Goal: Find specific page/section: Find specific page/section

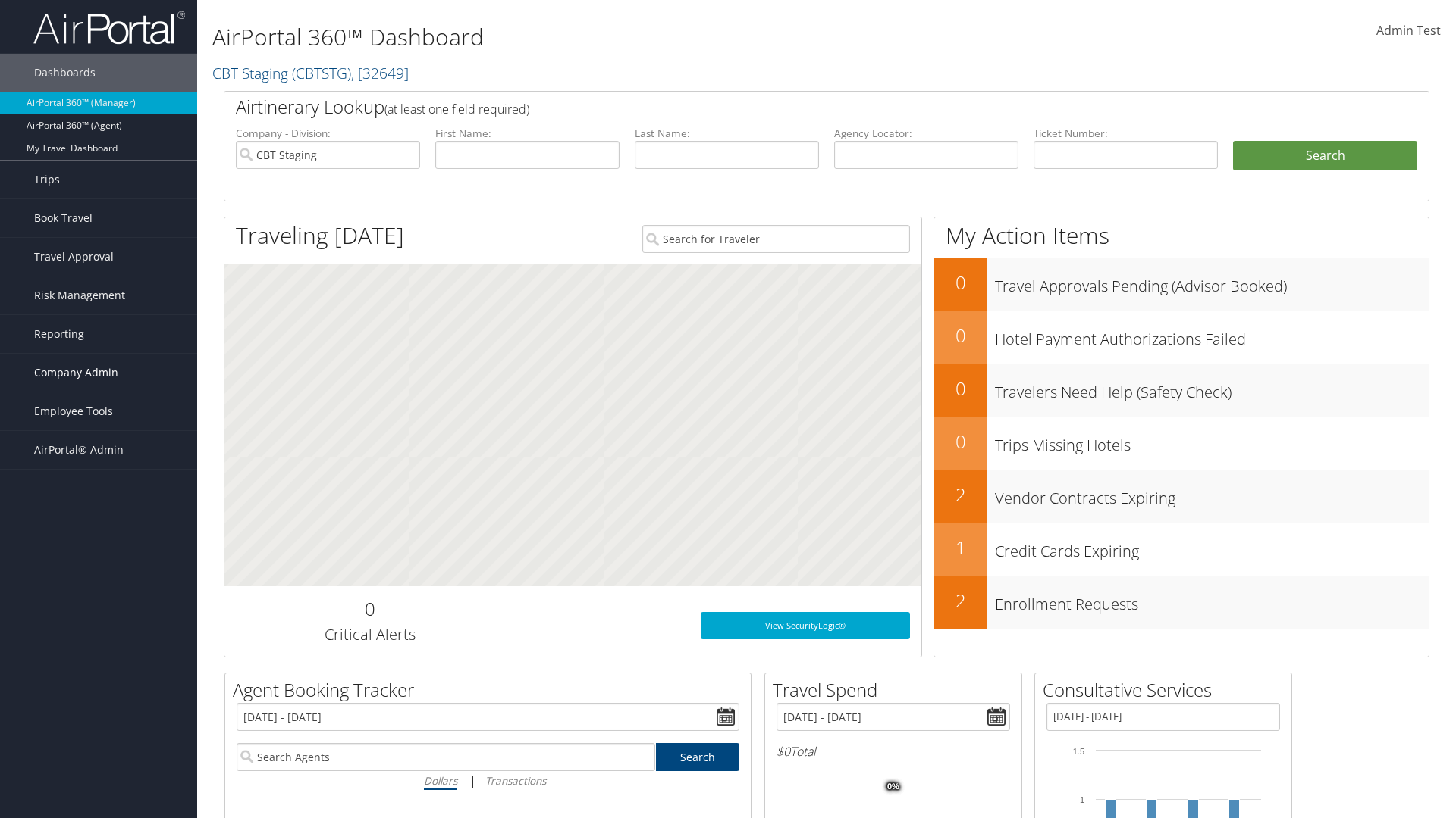
click at [99, 372] on span "Company Admin" at bounding box center [76, 372] width 84 height 38
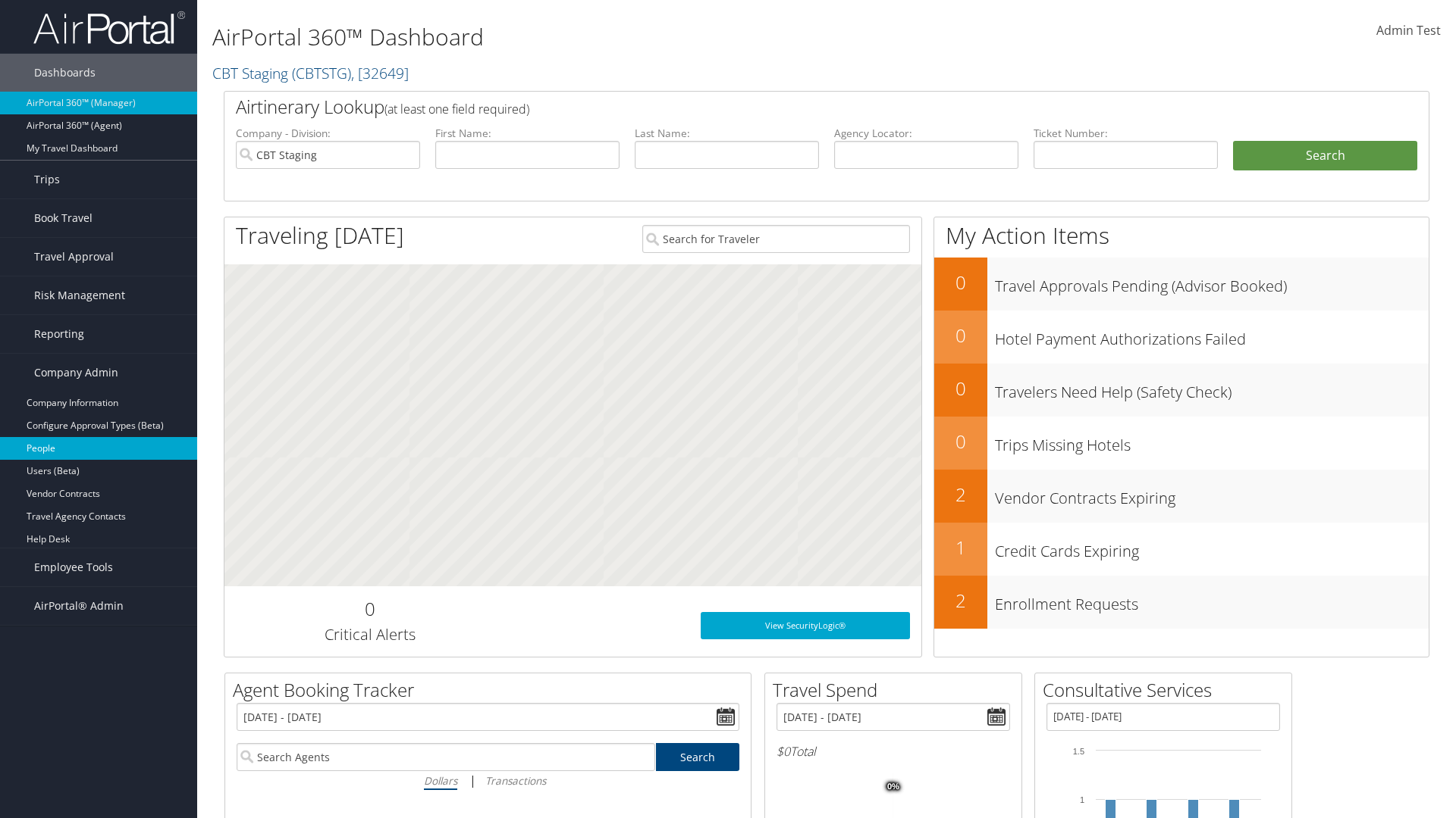
click at [99, 449] on link "People" at bounding box center [99, 449] width 197 height 23
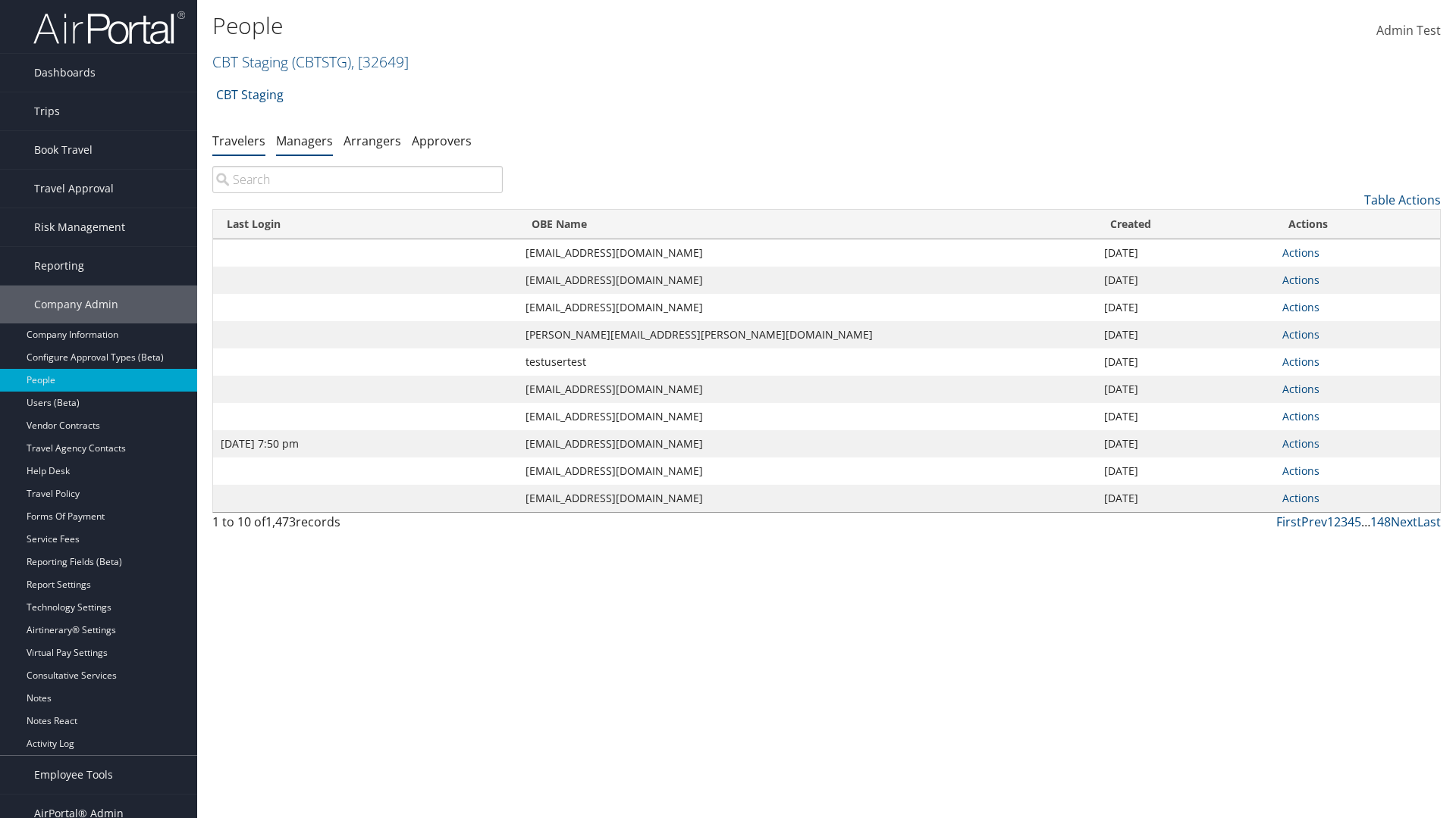
click at [304, 141] on link "Managers" at bounding box center [304, 141] width 57 height 16
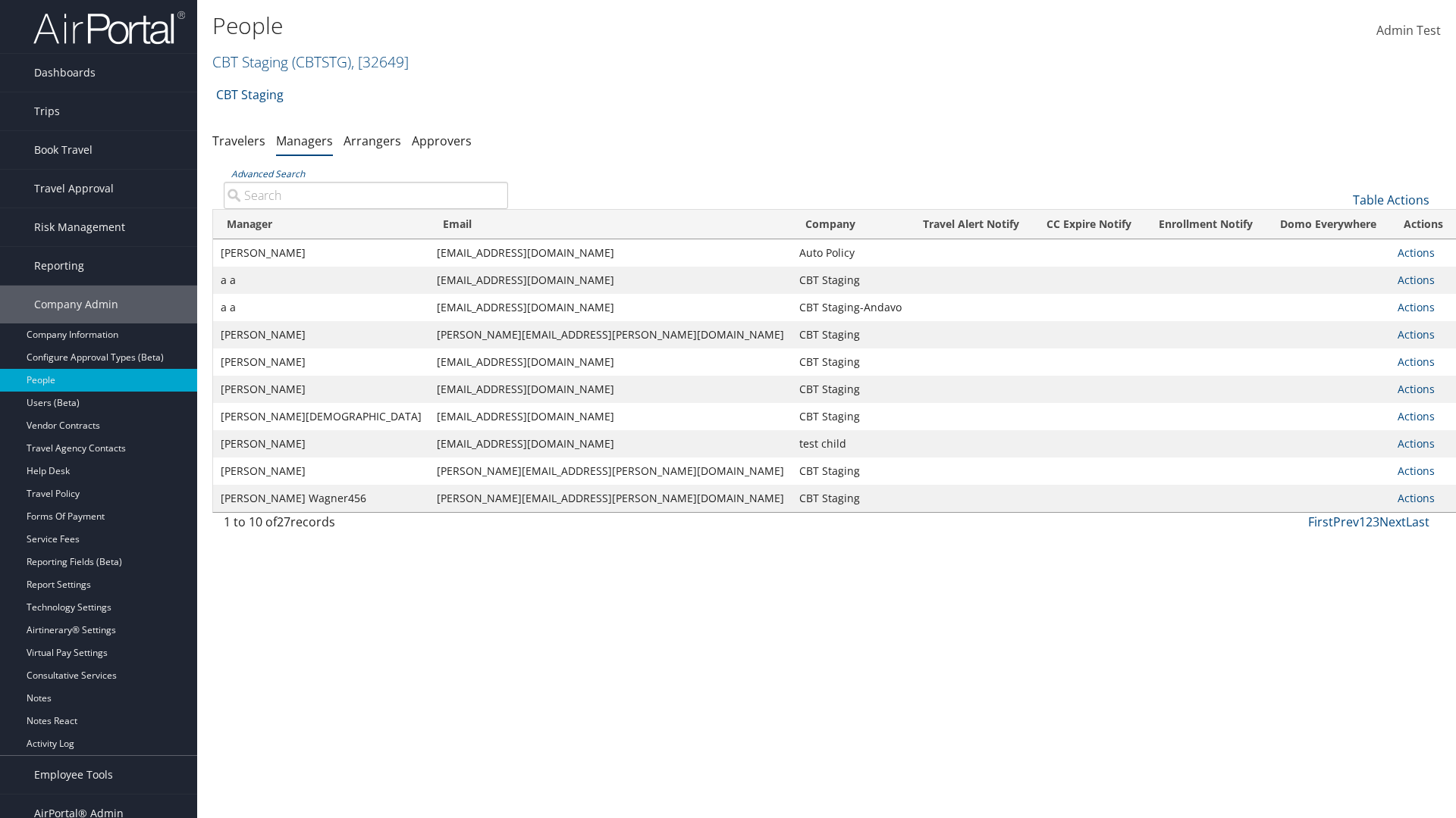
click at [365, 195] on input "Advanced Search" at bounding box center [366, 195] width 285 height 27
type input "Tulio Figarola"
click at [365, 195] on input "Tulio Figarola" at bounding box center [366, 195] width 285 height 27
type input "Non-existing Name"
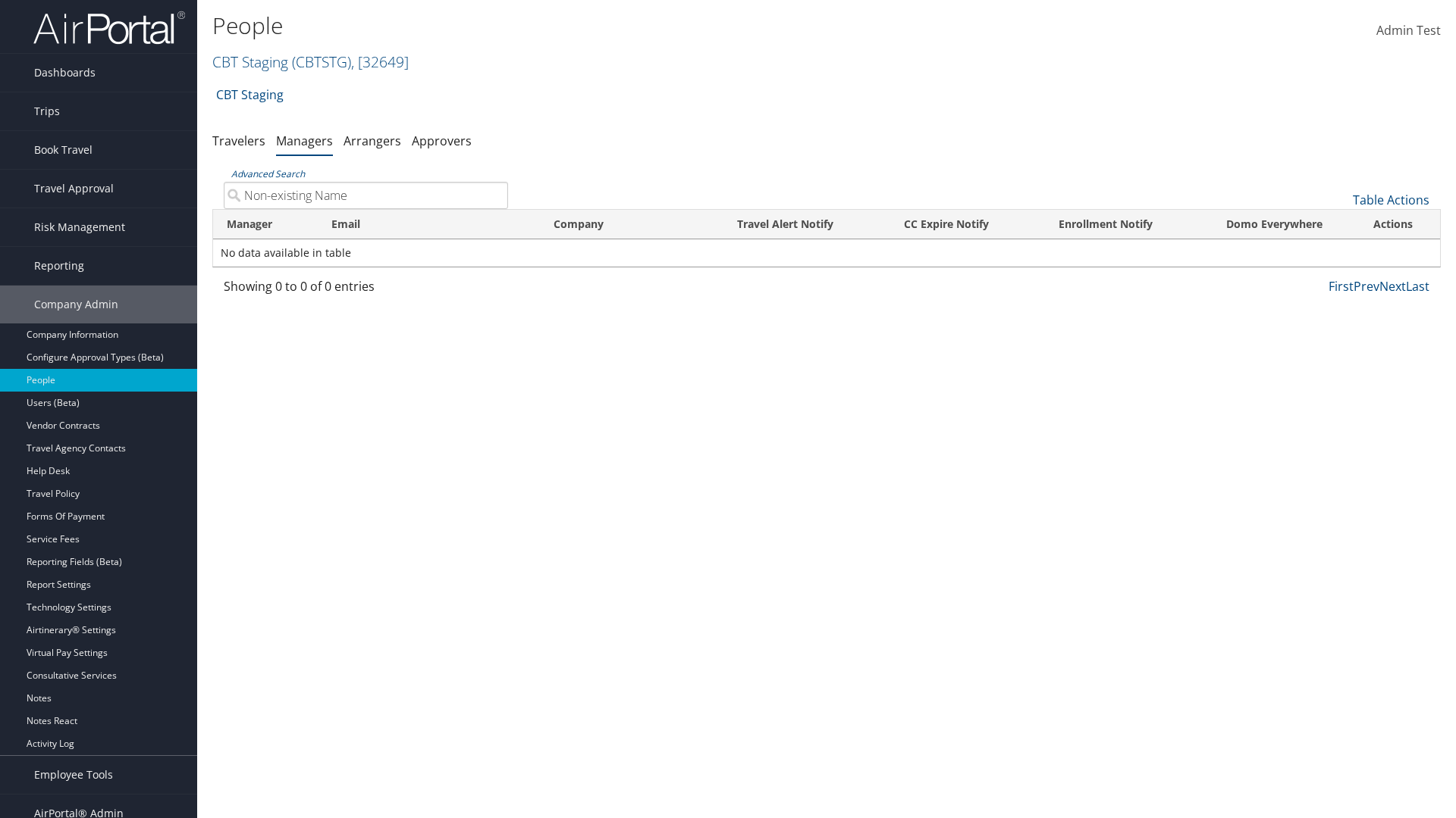
click at [365, 195] on input "Non-existing Name" at bounding box center [366, 195] width 285 height 27
type input "sarah_fig@test1240864.com"
